Goal: Find specific page/section: Find specific page/section

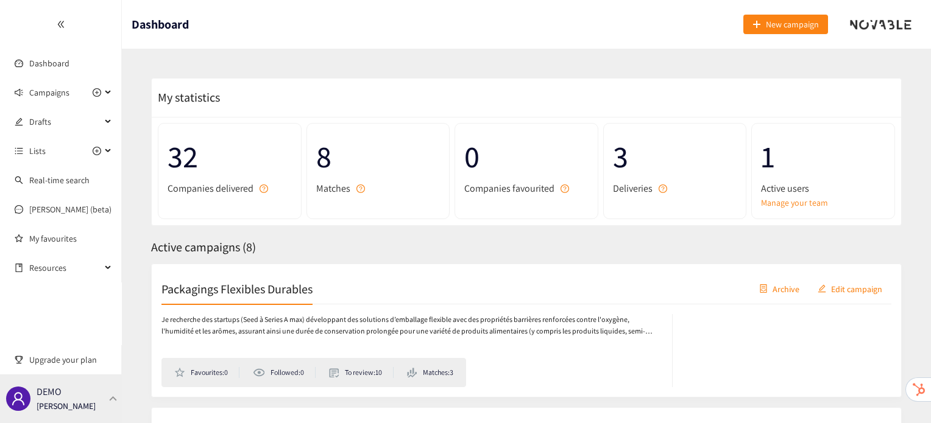
click at [108, 400] on div at bounding box center [113, 398] width 11 height 5
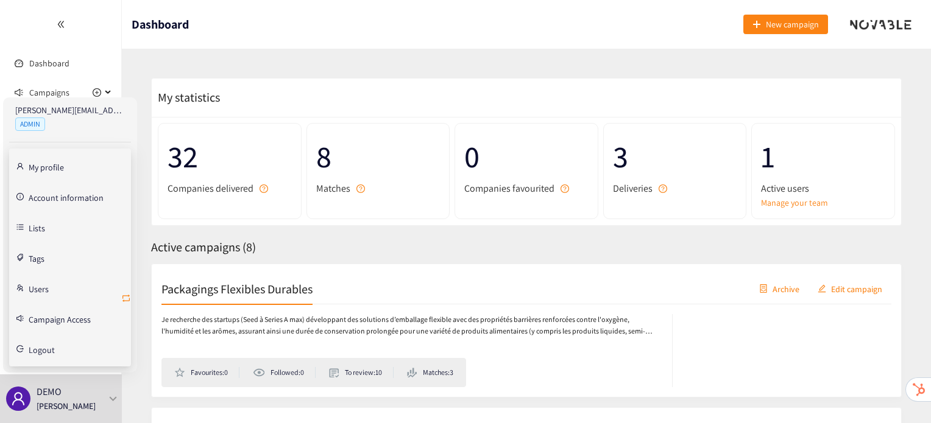
click at [127, 294] on icon "retweet" at bounding box center [126, 299] width 10 height 10
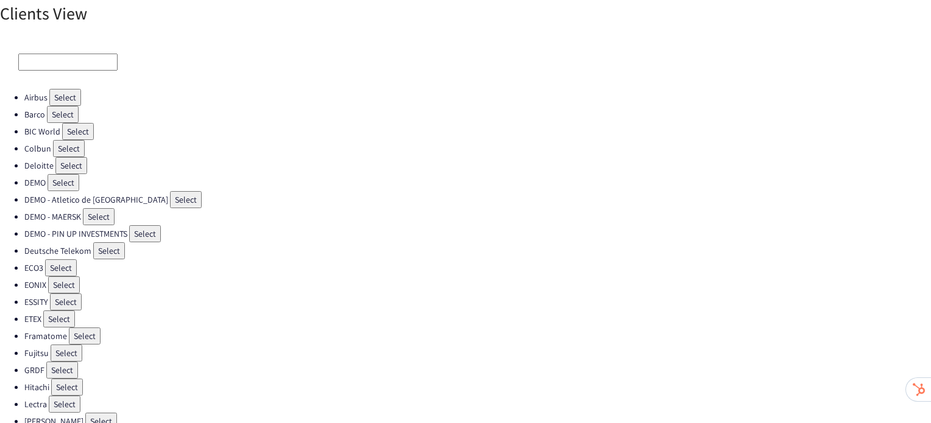
click at [66, 311] on button "Select" at bounding box center [59, 319] width 32 height 17
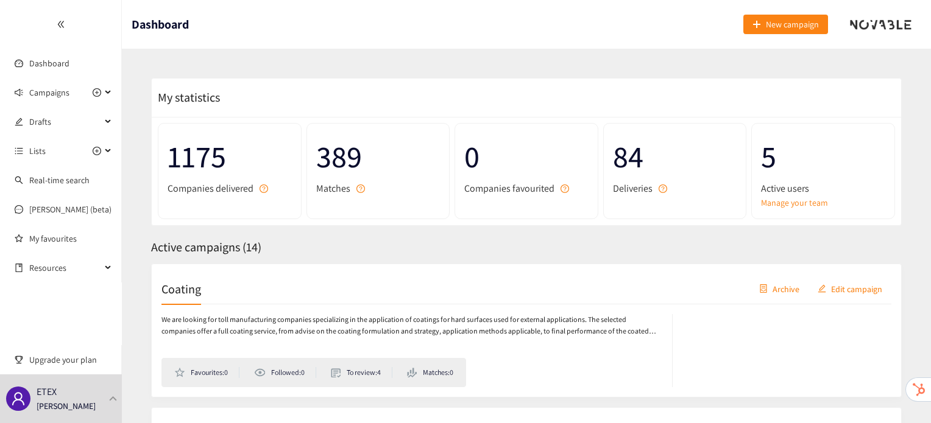
scroll to position [102, 0]
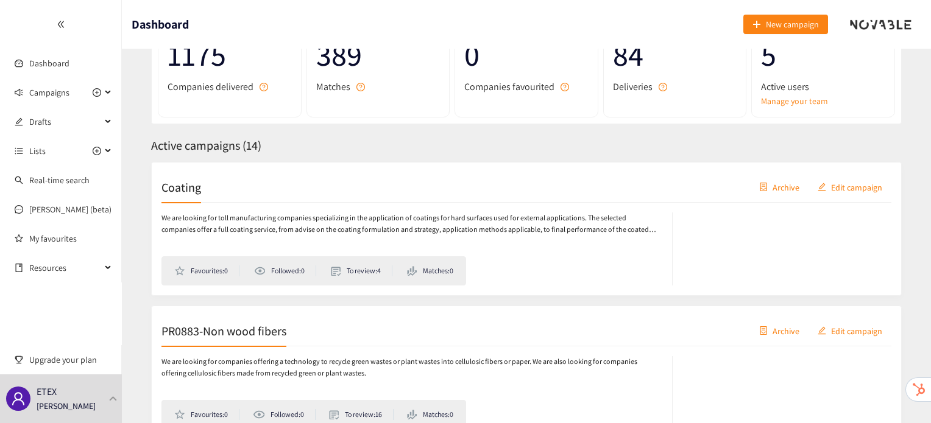
click at [188, 194] on div "Coating Archive Edit campaign" at bounding box center [526, 187] width 730 height 30
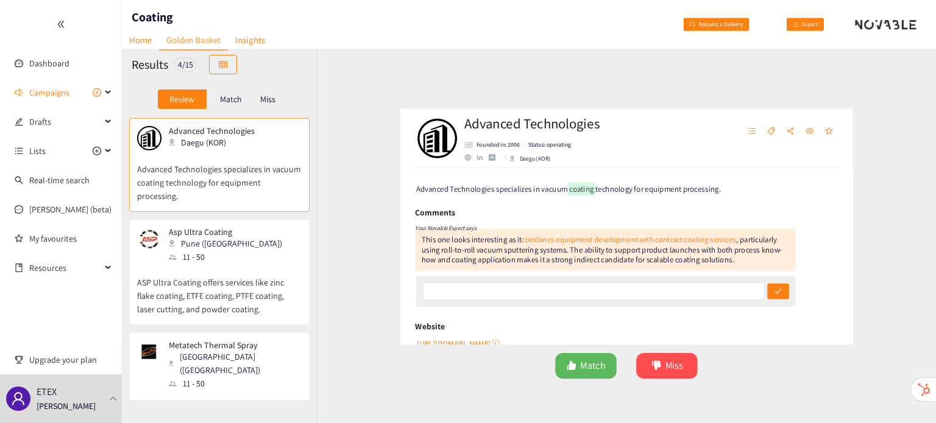
click at [269, 99] on p "Miss" at bounding box center [267, 99] width 15 height 10
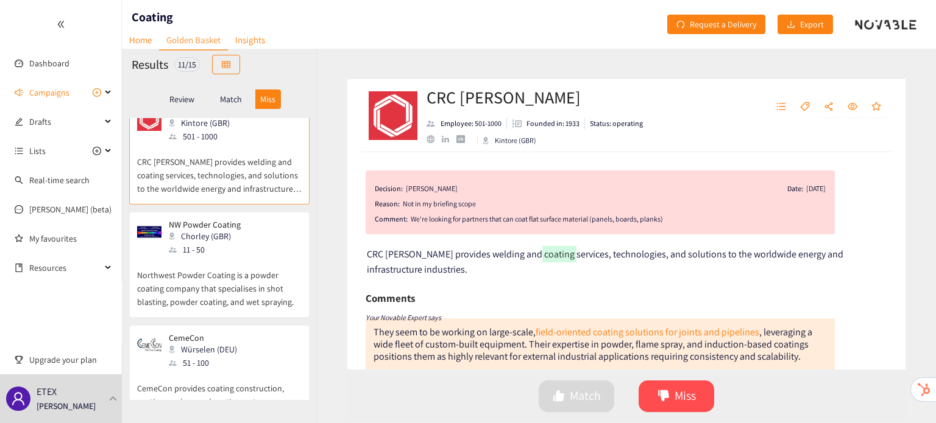
scroll to position [24, 0]
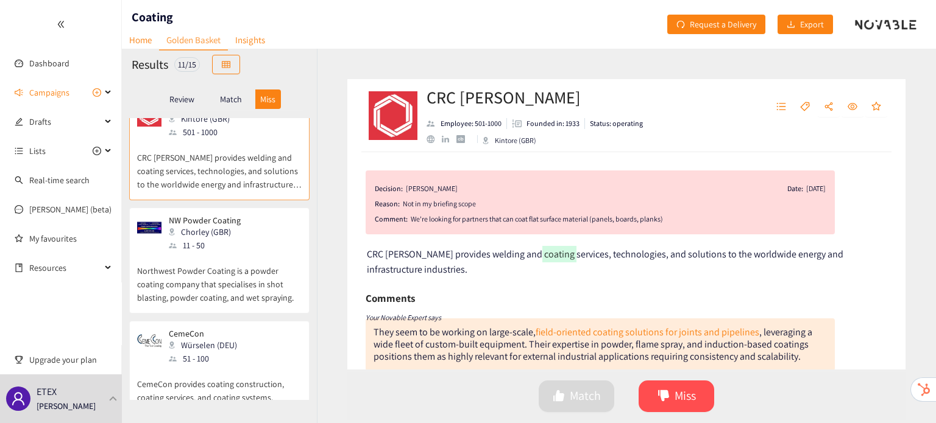
click at [237, 263] on p "Northwest Powder Coating is a powder coating company that specialises in shot b…" at bounding box center [219, 278] width 164 height 52
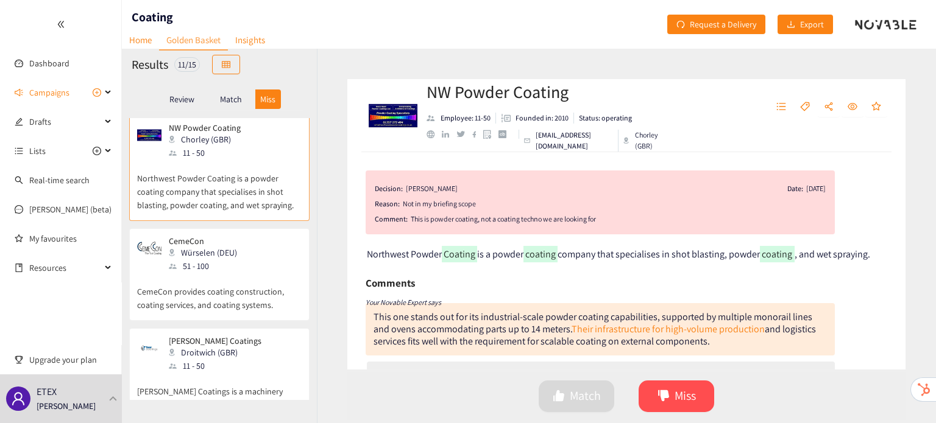
scroll to position [119, 0]
click at [237, 263] on div "CemeCon Würselen (DEU) 51 - 100" at bounding box center [219, 251] width 164 height 37
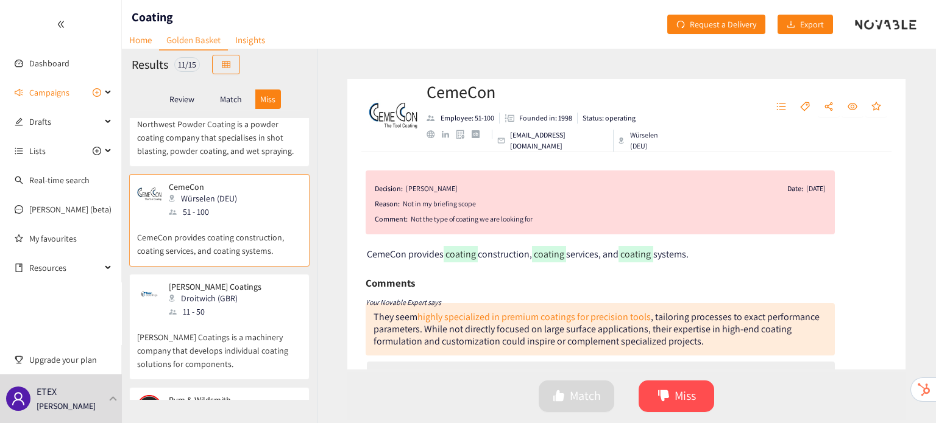
scroll to position [175, 0]
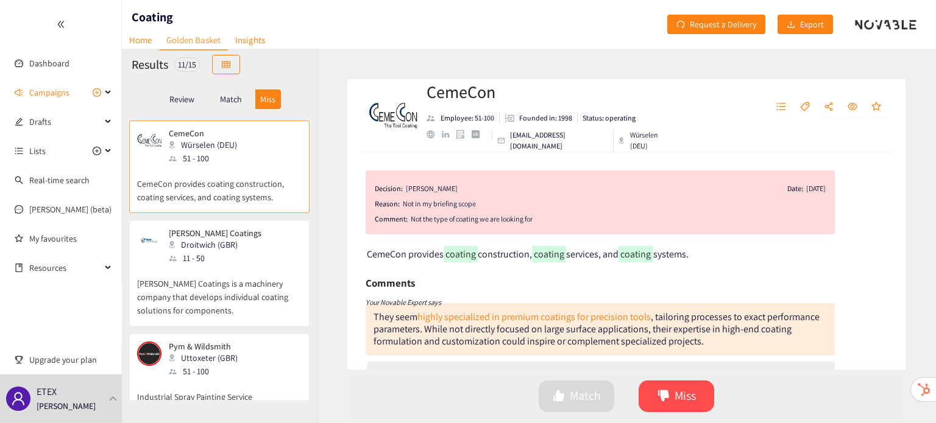
click at [237, 263] on div "[PERSON_NAME] Coatings Droitwich (GBR) 11 - 50" at bounding box center [219, 246] width 164 height 37
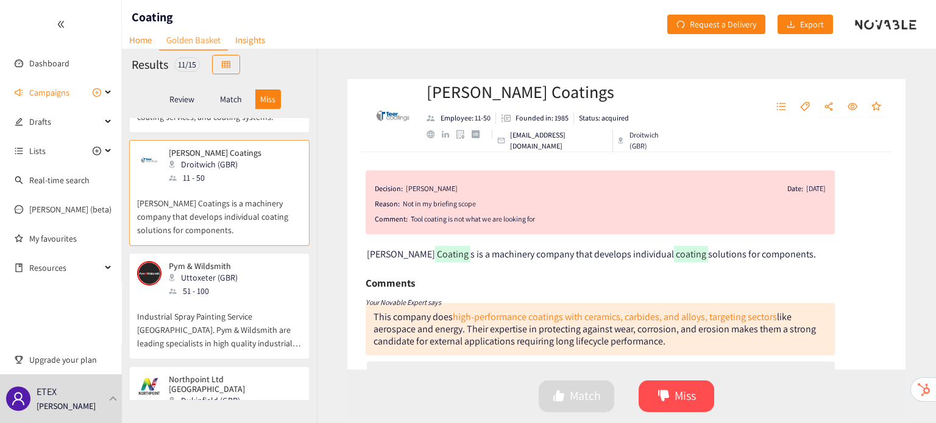
scroll to position [306, 0]
click at [237, 263] on div "Pym & Wildsmith Uttoxeter (GBR) 51 - 100" at bounding box center [219, 277] width 164 height 37
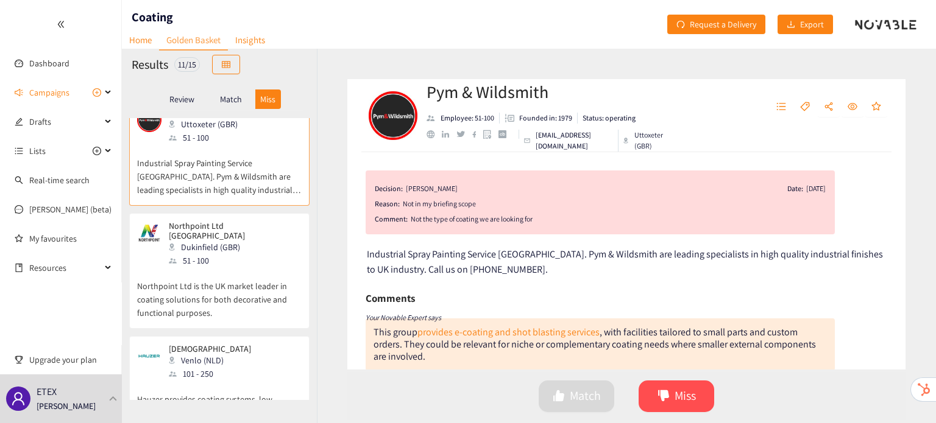
scroll to position [458, 0]
click at [237, 267] on p "Northpoint Ltd is the UK market leader in coating solutions for both decorative…" at bounding box center [219, 293] width 164 height 52
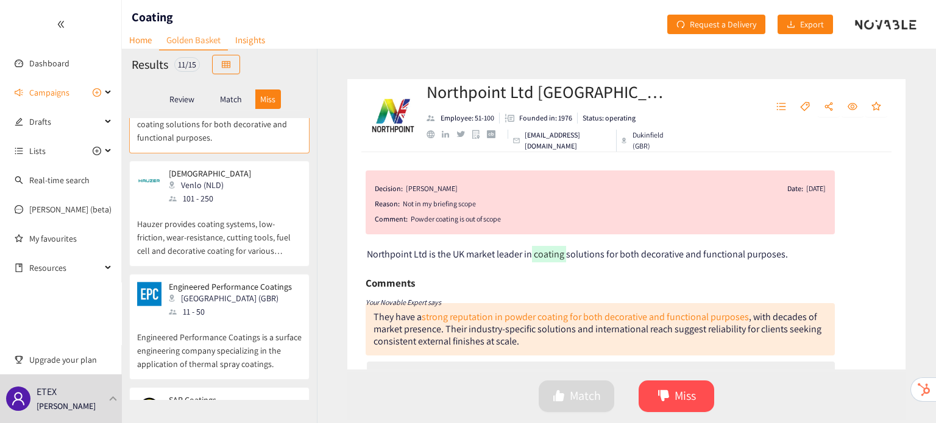
scroll to position [633, 0]
click at [208, 221] on p "Hauzer provides coating systems, low-friction, wear-resistance, cutting tools, …" at bounding box center [219, 231] width 164 height 52
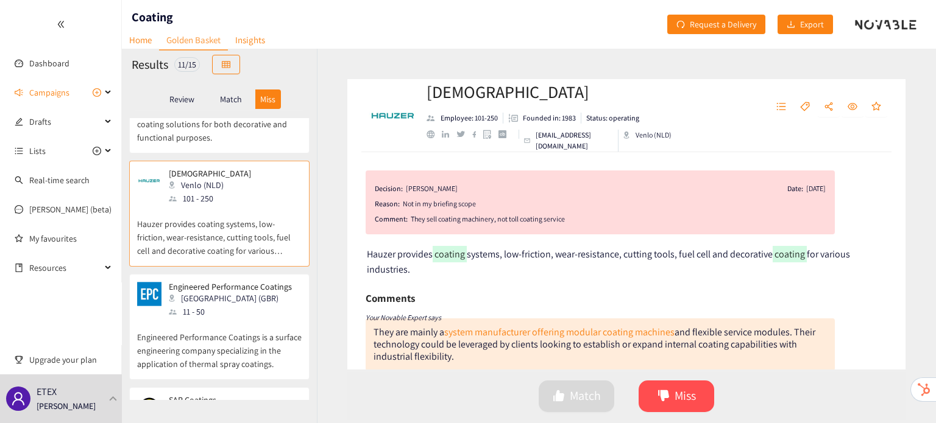
click at [219, 334] on p "Engineered Performance Coatings is a surface engineering company specializing i…" at bounding box center [219, 345] width 164 height 52
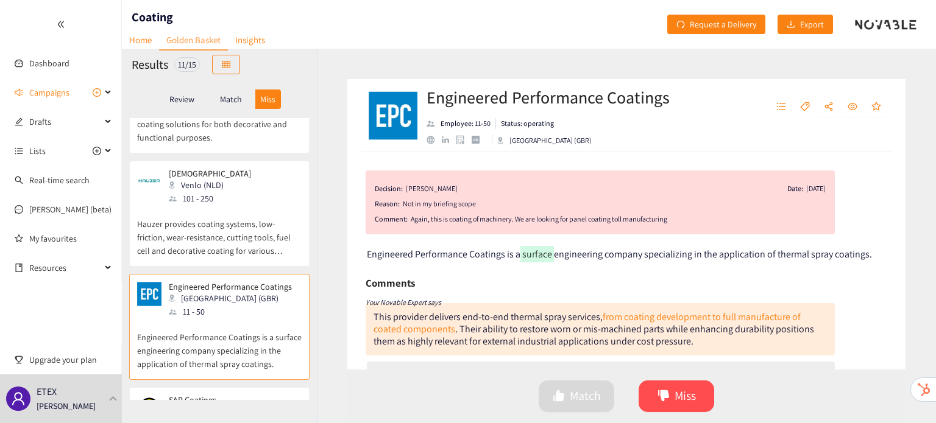
click at [233, 102] on p "Match" at bounding box center [231, 99] width 22 height 10
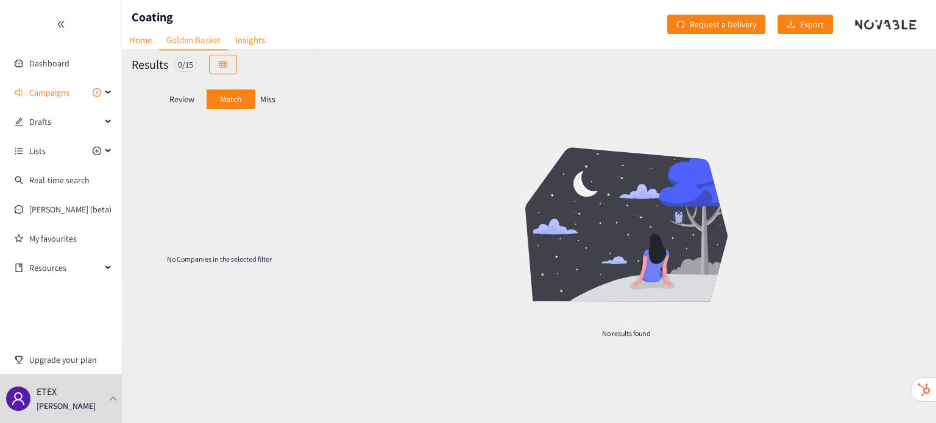
click at [266, 99] on p "Miss" at bounding box center [267, 99] width 15 height 10
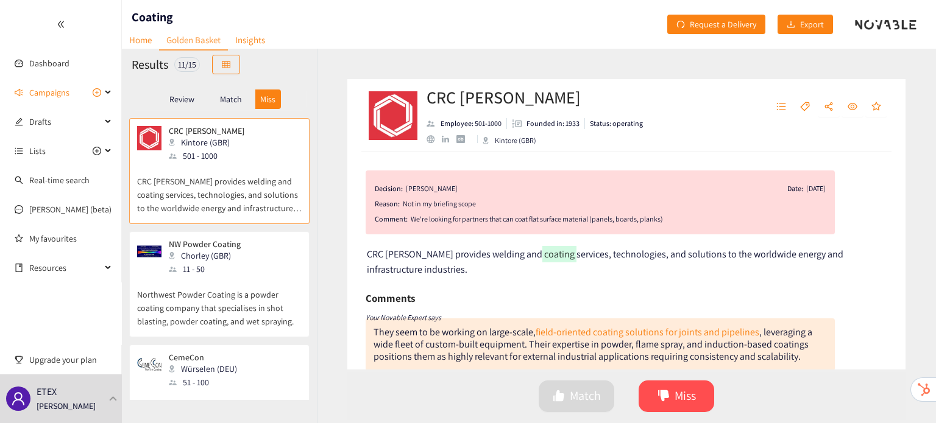
click at [175, 104] on div "Review" at bounding box center [182, 99] width 49 height 19
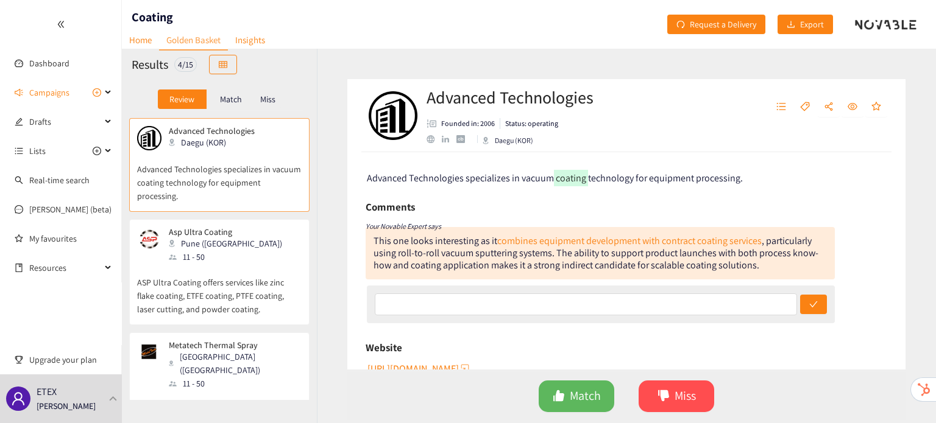
click at [259, 102] on div "Miss" at bounding box center [268, 99] width 26 height 19
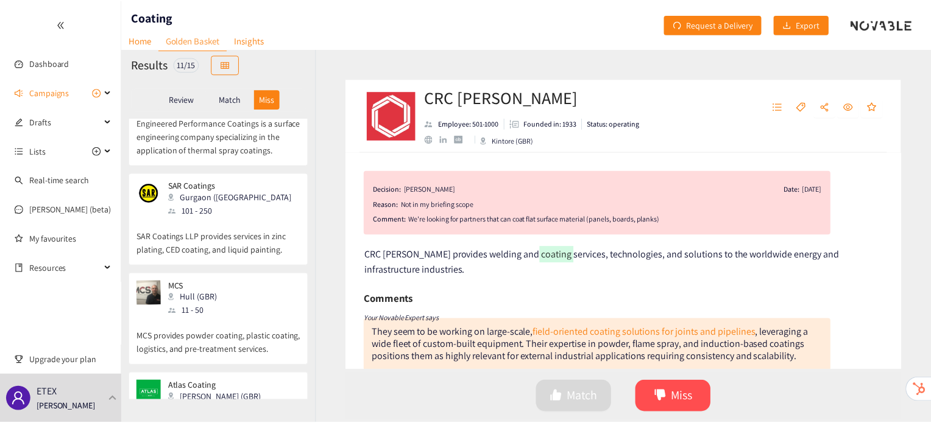
scroll to position [931, 0]
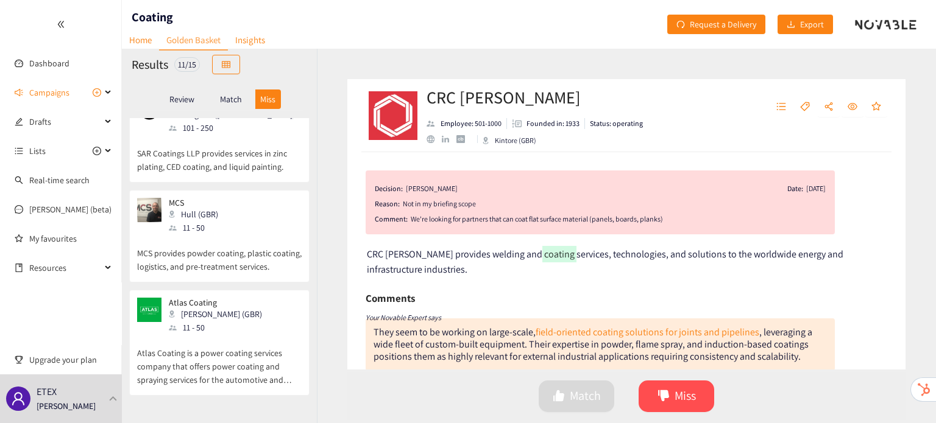
click at [239, 331] on div "Atlas Coating [PERSON_NAME] (GBR) 11 - 50" at bounding box center [219, 316] width 164 height 37
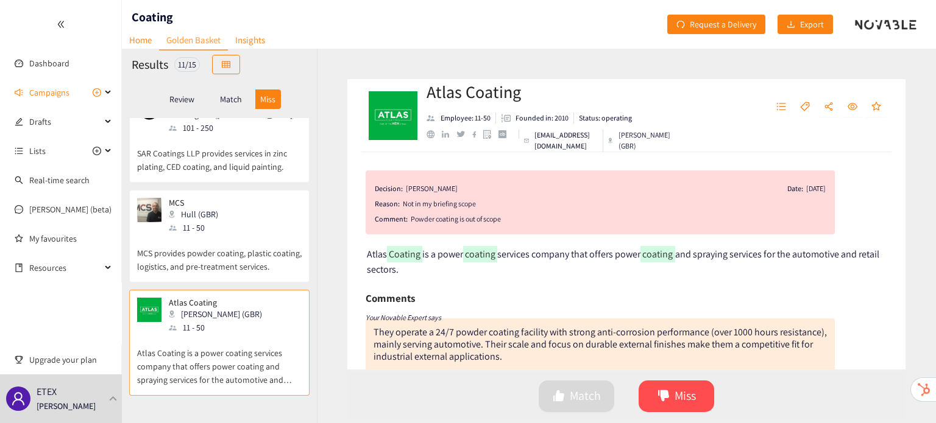
click at [236, 222] on div "MCS Hull (GBR) 11 - 50" at bounding box center [219, 216] width 164 height 37
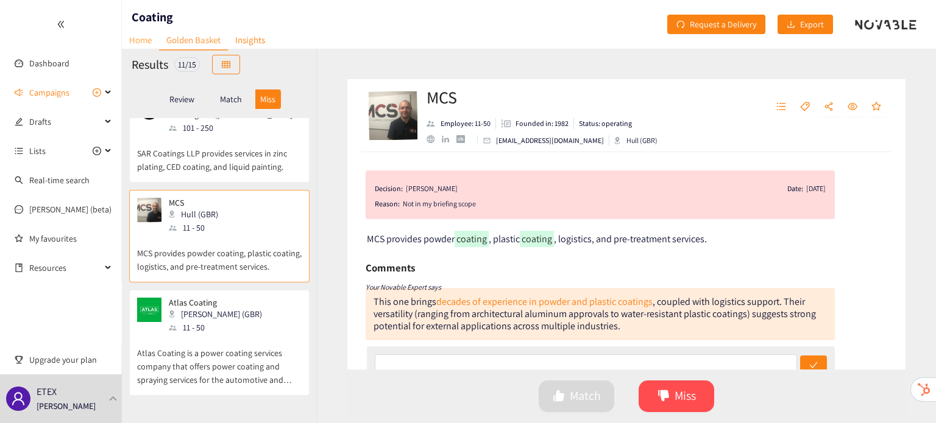
click at [142, 40] on link "Home" at bounding box center [140, 39] width 37 height 19
